Goal: Information Seeking & Learning: Learn about a topic

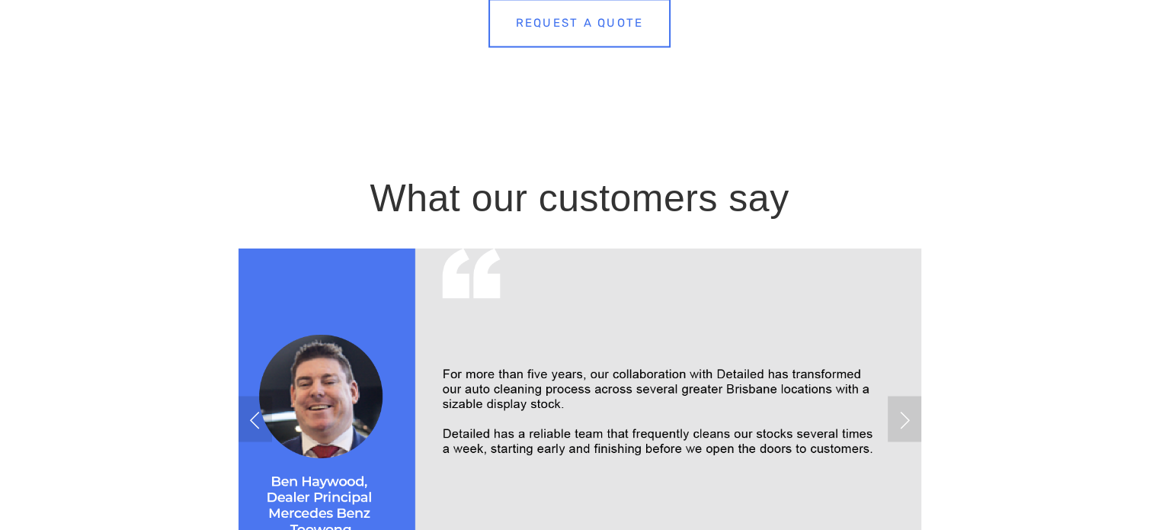
scroll to position [2667, 0]
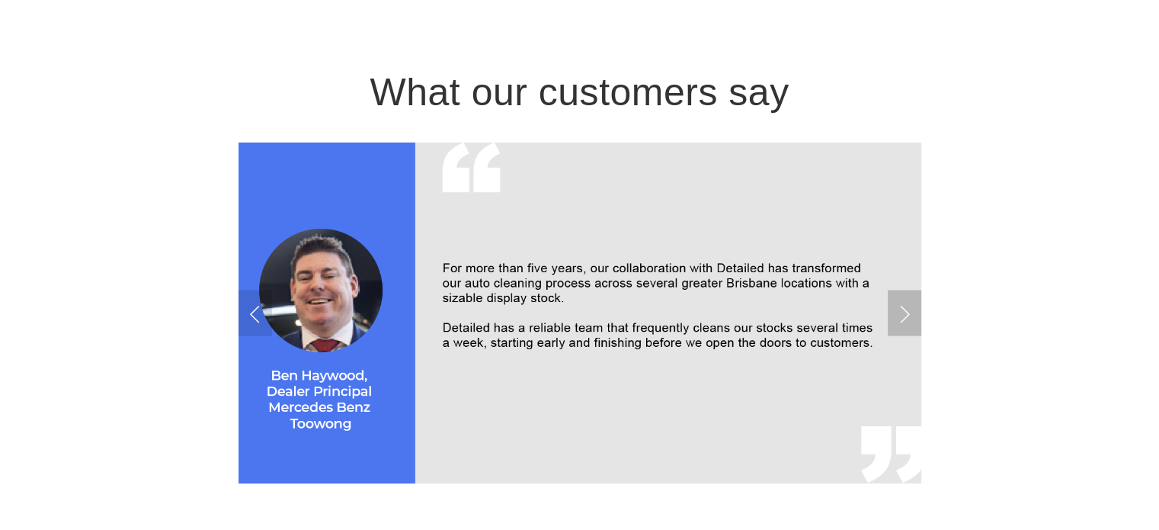
click at [901, 304] on link "Next Slide" at bounding box center [905, 313] width 34 height 46
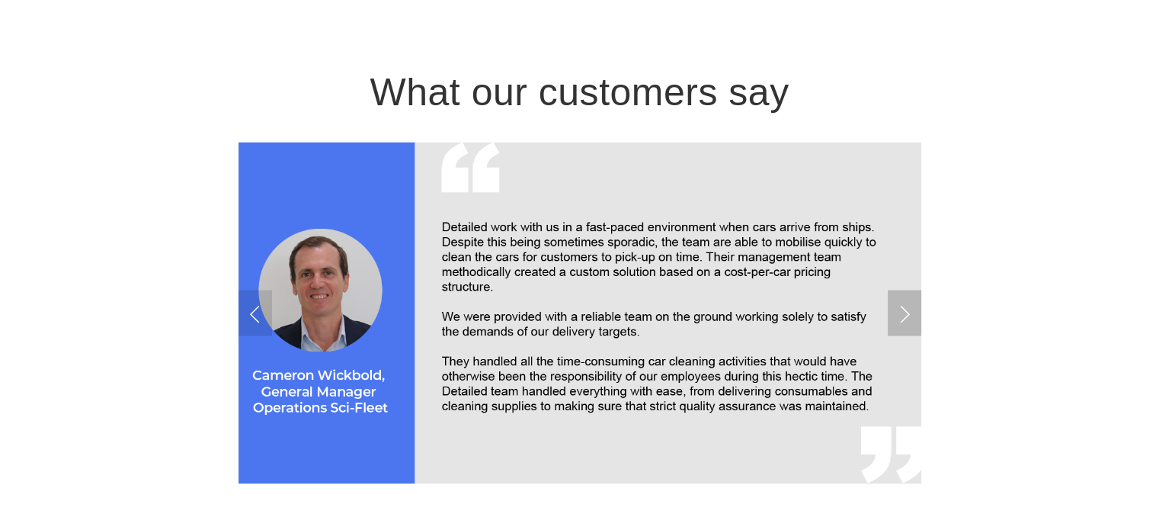
click at [902, 308] on link "Next Slide" at bounding box center [905, 313] width 34 height 46
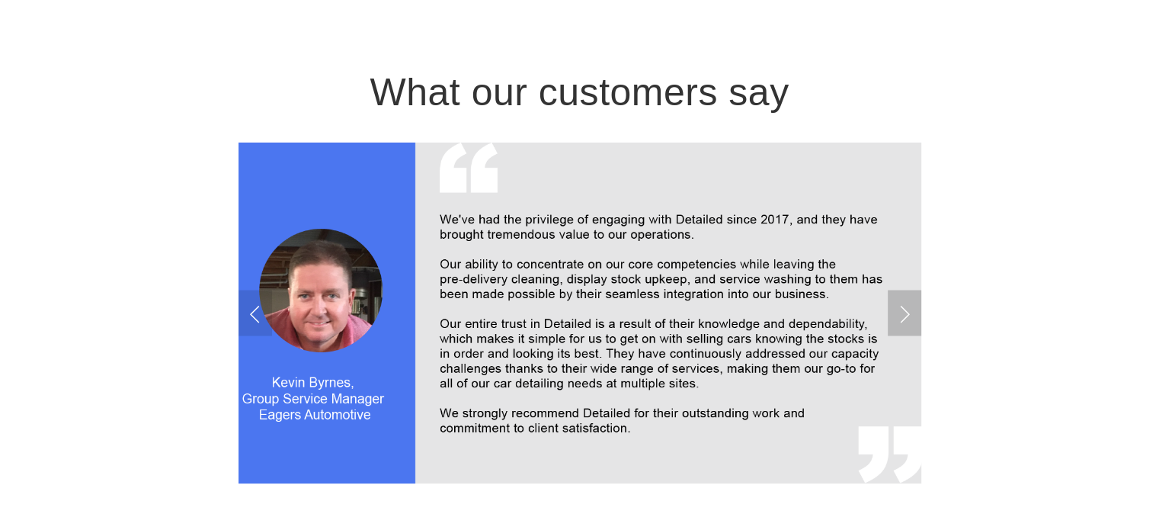
click at [902, 308] on link "Next Slide" at bounding box center [905, 313] width 34 height 46
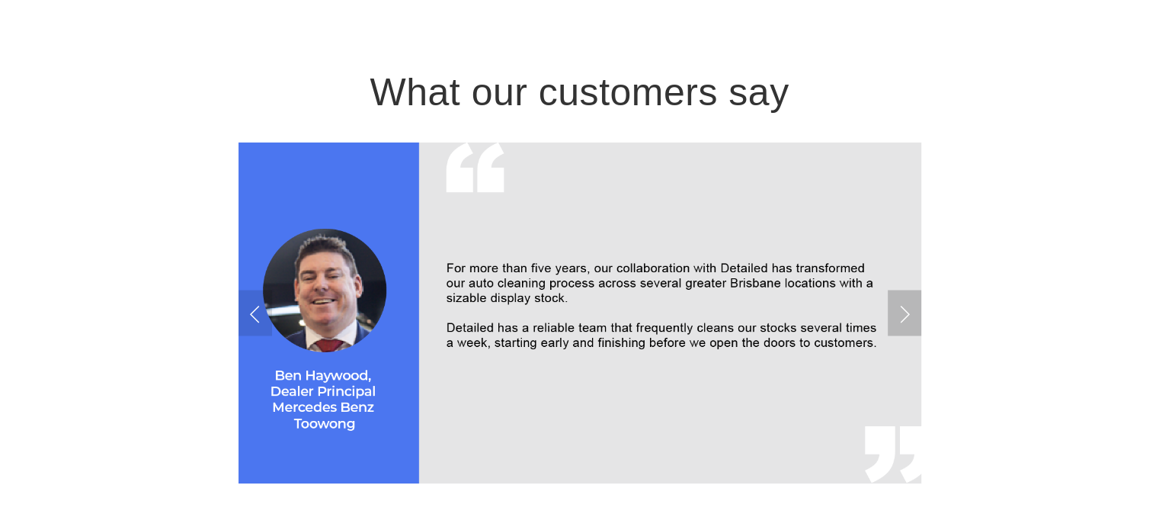
click at [902, 308] on link "Next Slide" at bounding box center [905, 313] width 34 height 46
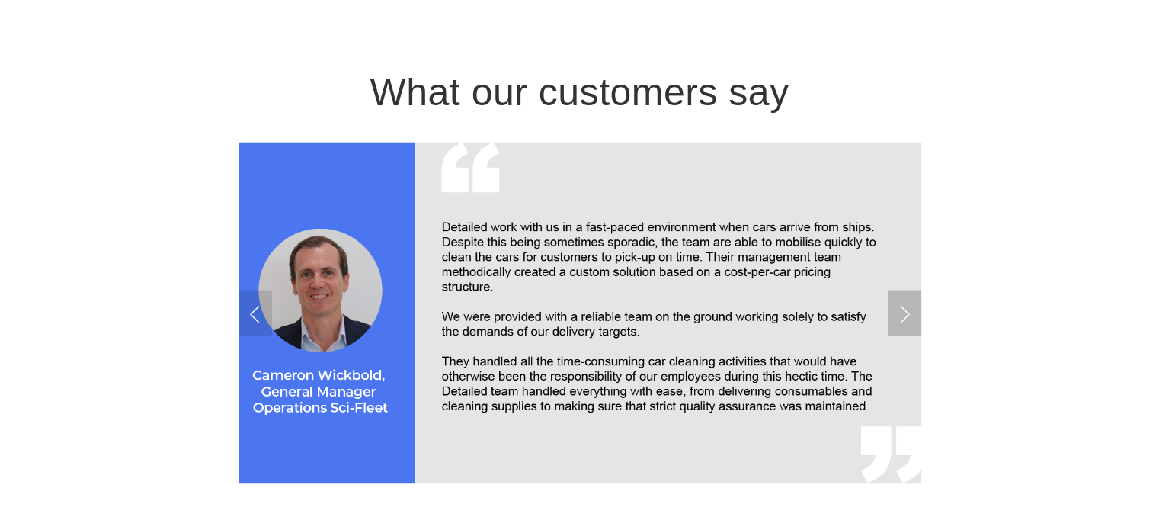
click at [902, 308] on link "Next Slide" at bounding box center [905, 313] width 34 height 46
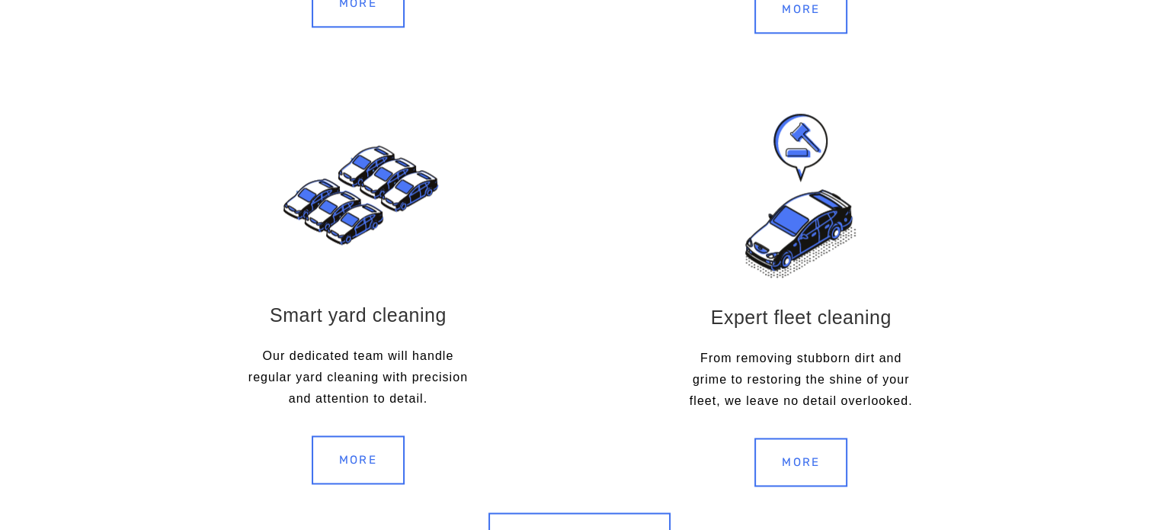
scroll to position [2027, 0]
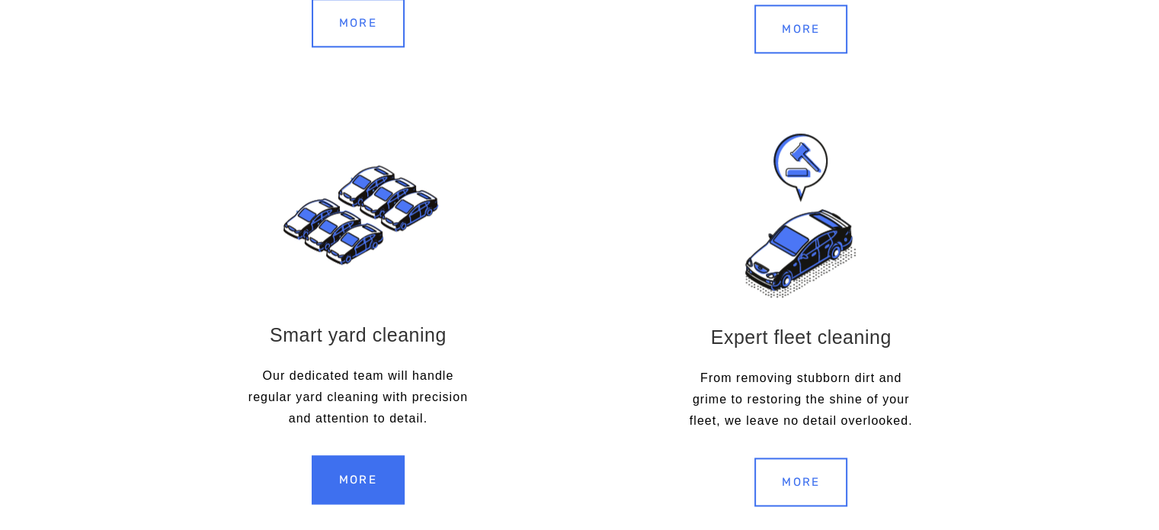
click at [369, 475] on link "MORE" at bounding box center [358, 479] width 93 height 49
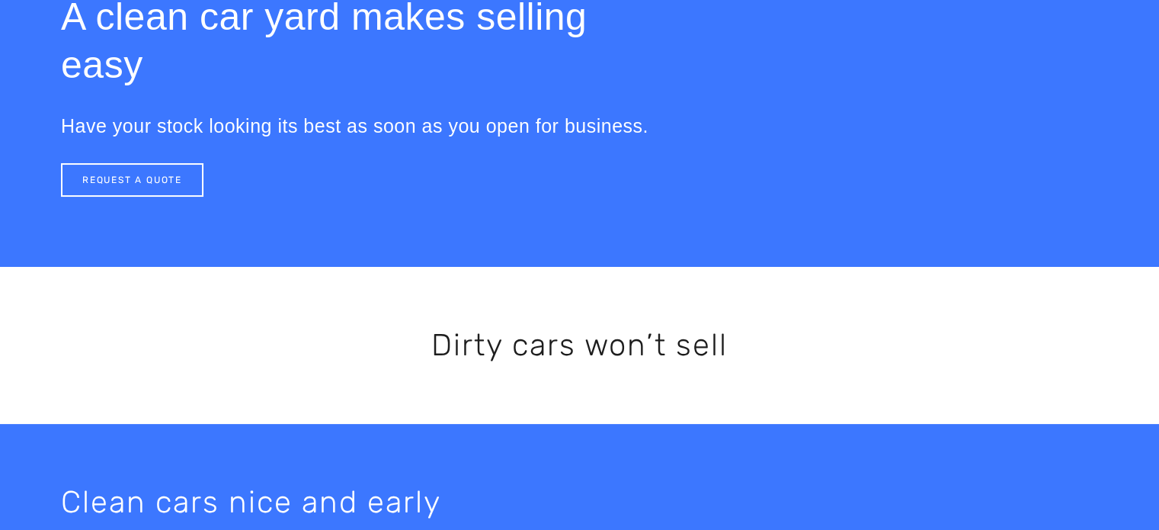
scroll to position [180, 0]
